Goal: Task Accomplishment & Management: Manage account settings

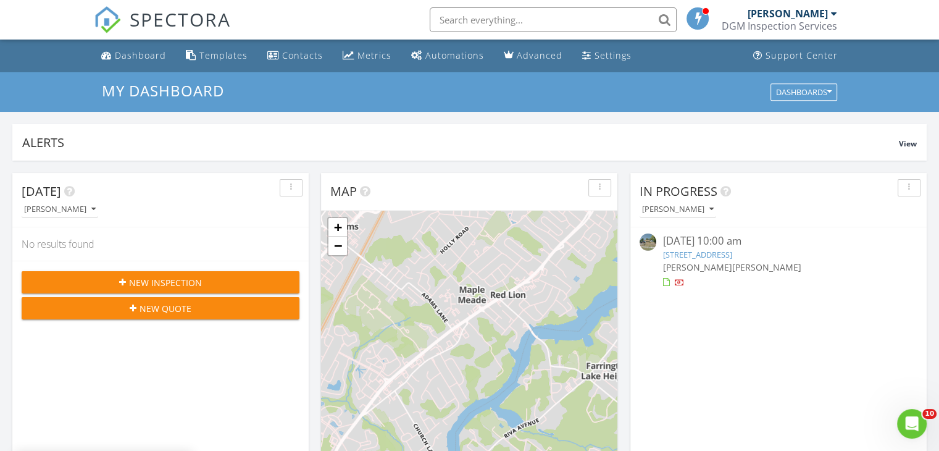
click at [687, 256] on link "705 Revolutionary Rd, Brick Township, NJ 08724" at bounding box center [696, 254] width 69 height 11
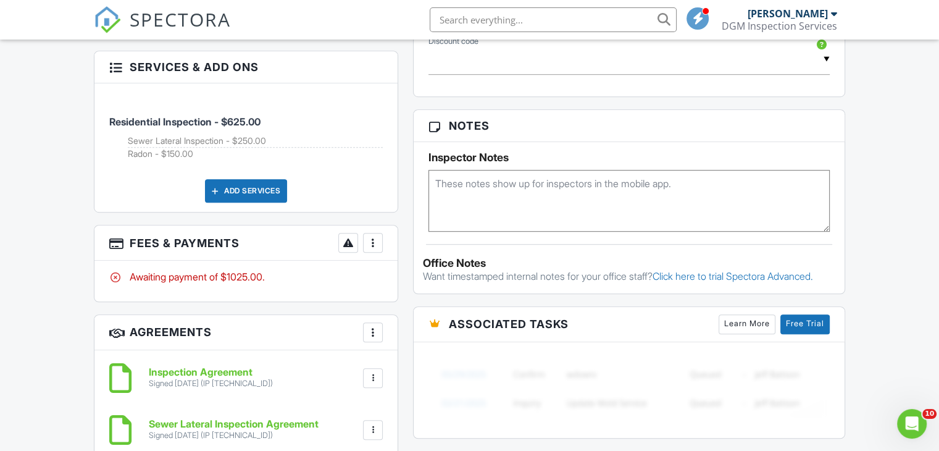
scroll to position [803, 0]
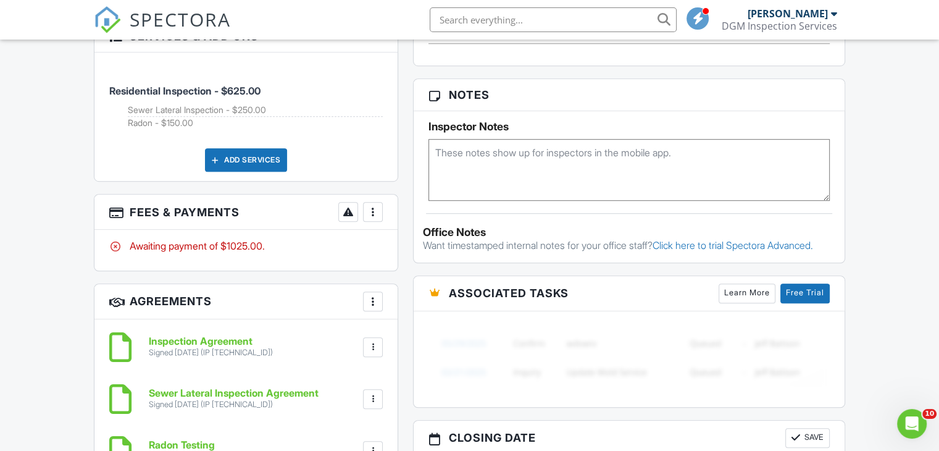
click at [370, 215] on div at bounding box center [373, 212] width 12 height 12
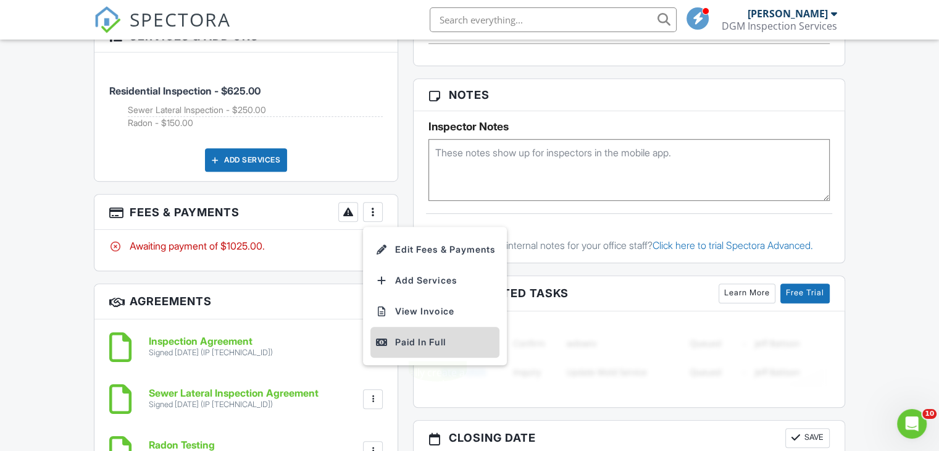
click at [395, 337] on div "Paid In Full" at bounding box center [434, 342] width 119 height 15
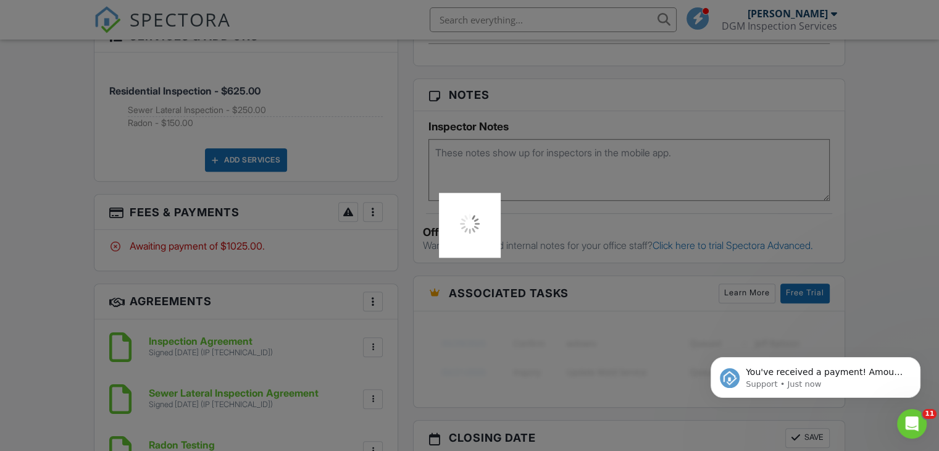
scroll to position [0, 0]
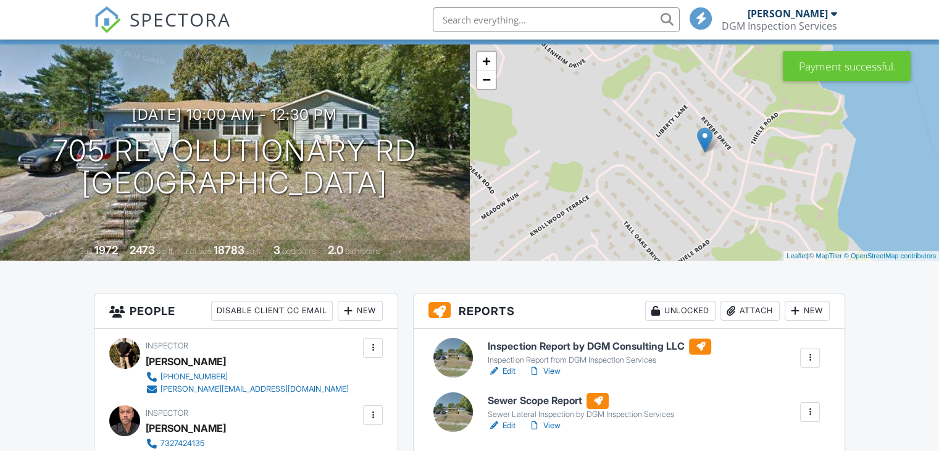
scroll to position [123, 0]
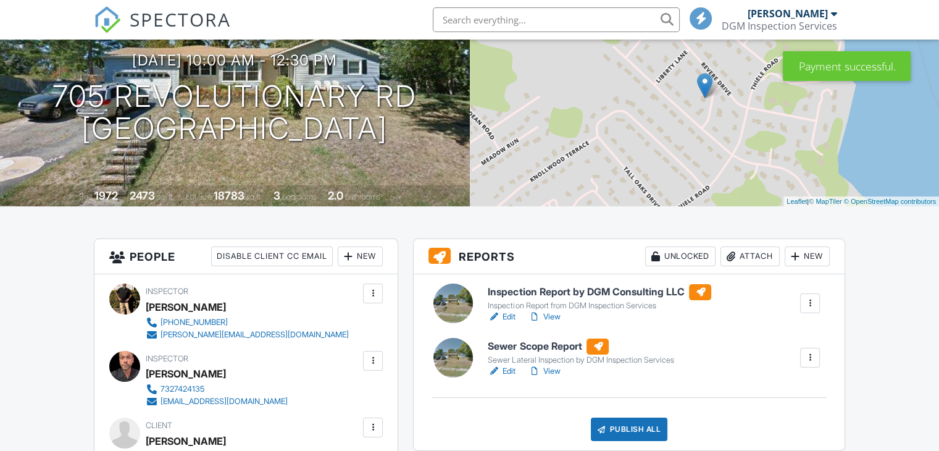
click at [525, 288] on h6 "Inspection Report by DGM Consulting LLC" at bounding box center [600, 292] width 224 height 16
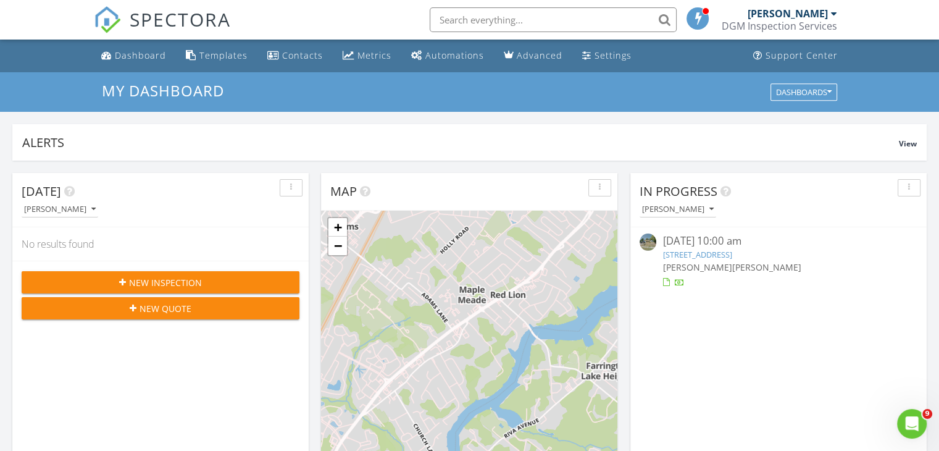
click at [684, 255] on link "705 Revolutionary Rd, Brick Township, NJ 08724" at bounding box center [696, 254] width 69 height 11
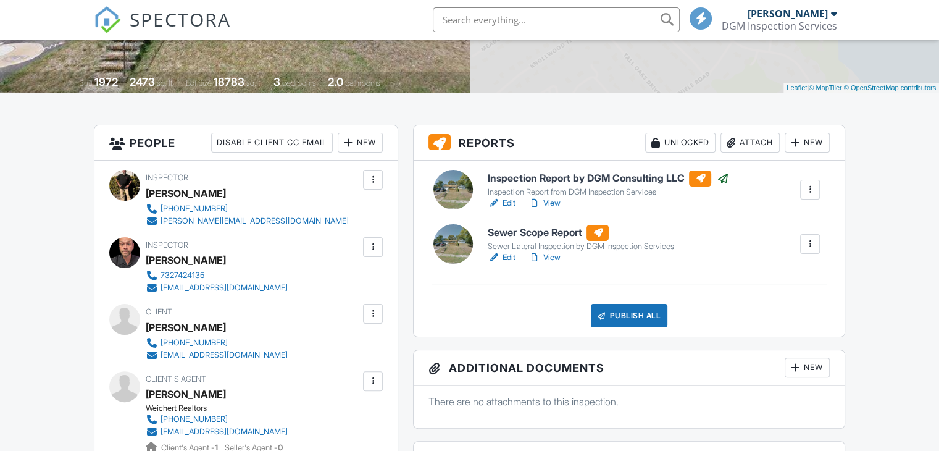
scroll to position [247, 0]
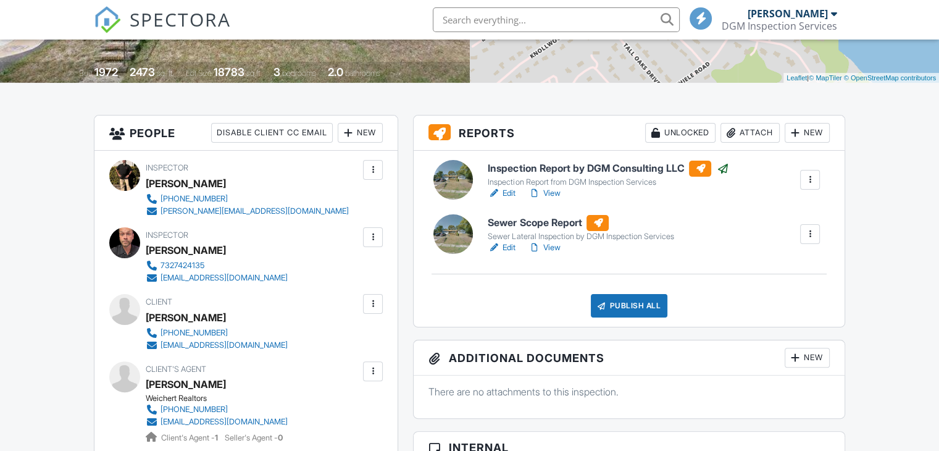
click at [632, 308] on div "Publish All" at bounding box center [629, 305] width 77 height 23
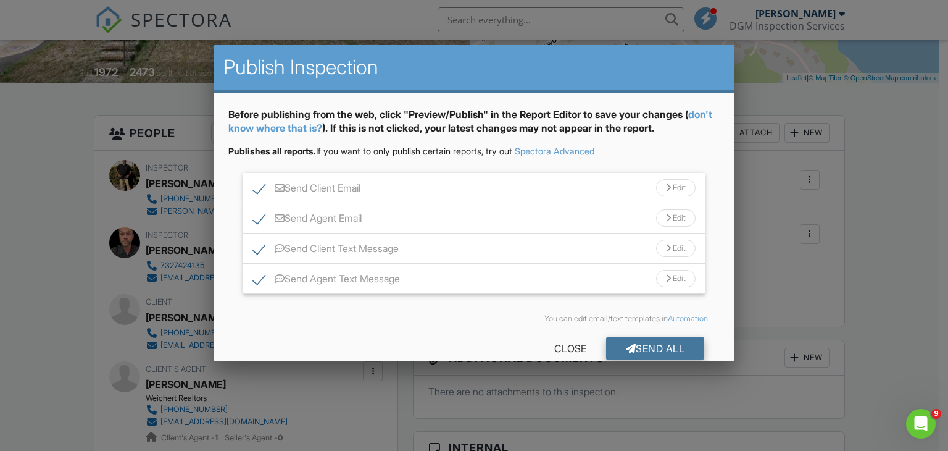
scroll to position [0, 0]
click at [632, 345] on div "Send All" at bounding box center [655, 348] width 99 height 22
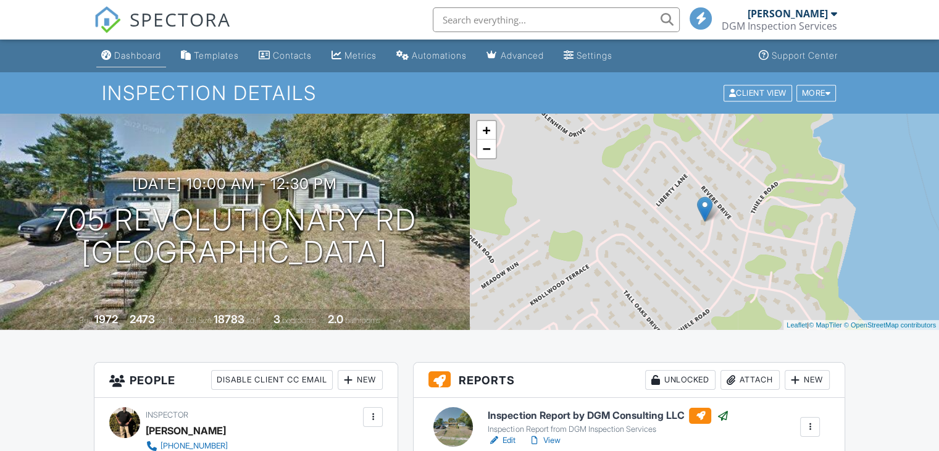
click at [102, 53] on div "Dashboard" at bounding box center [106, 55] width 10 height 10
